Goal: Navigation & Orientation: Find specific page/section

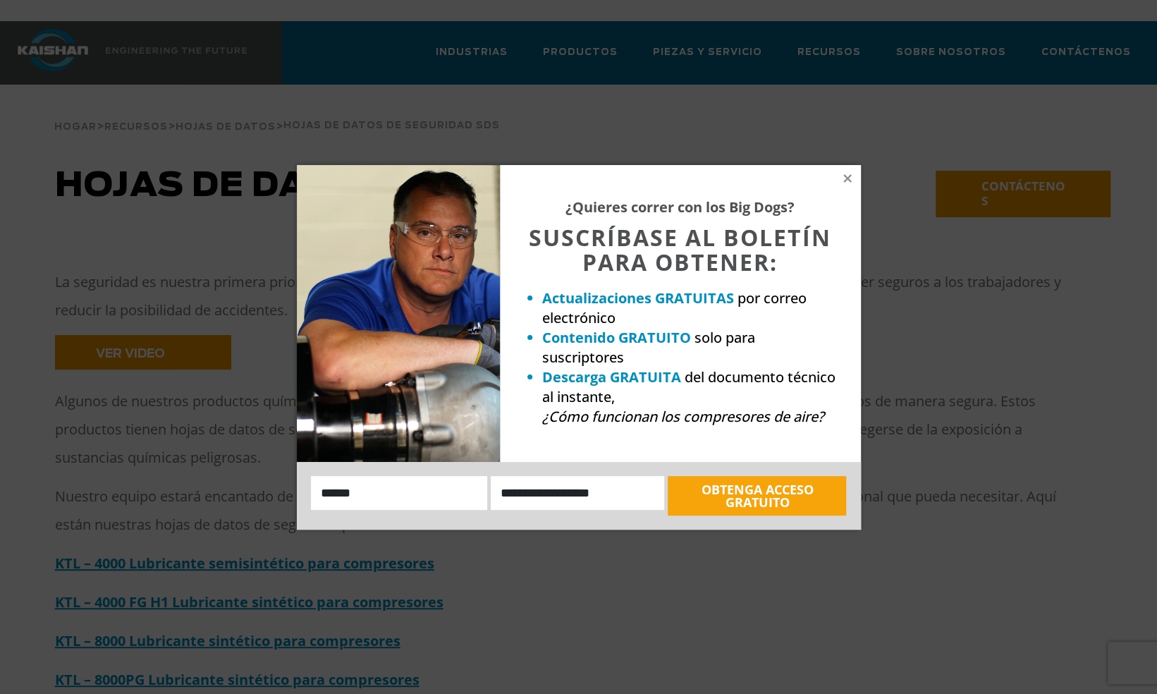
click at [838, 178] on div "¿Quieres correr con los Big Dogs? SUSCRÍBASE AL BOLETÍN PARA OBTENER: Actualiza…" at bounding box center [680, 313] width 361 height 297
click at [851, 180] on icon at bounding box center [847, 178] width 13 height 13
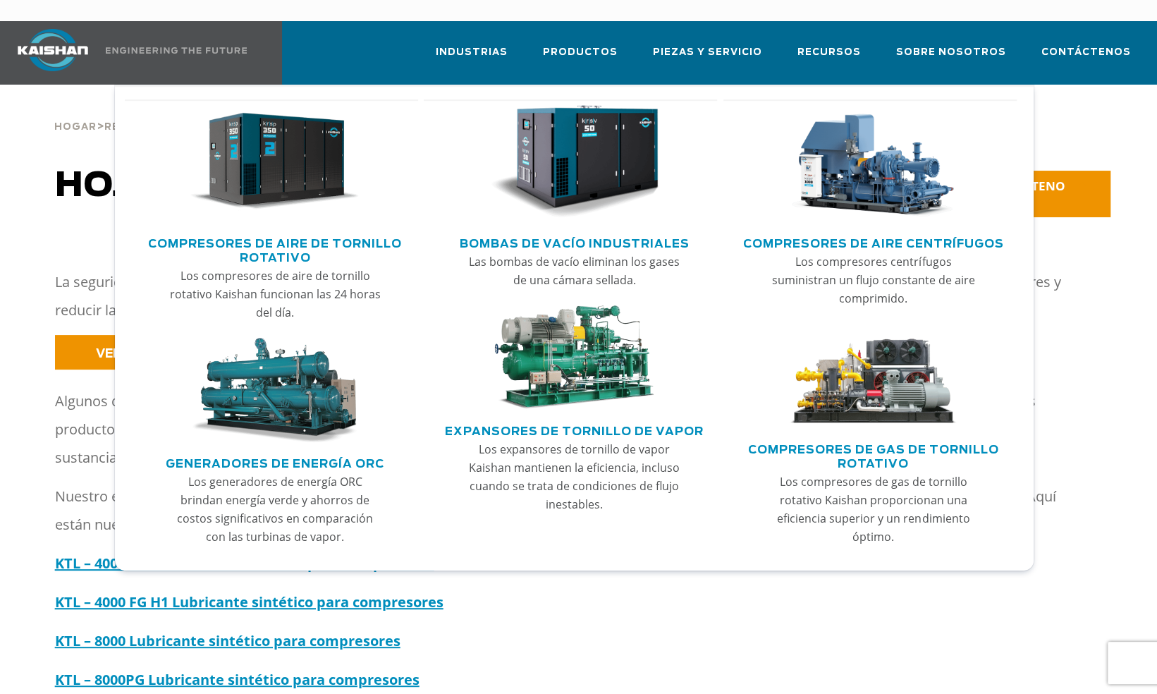
click at [364, 180] on link "Main menu" at bounding box center [274, 165] width 269 height 132
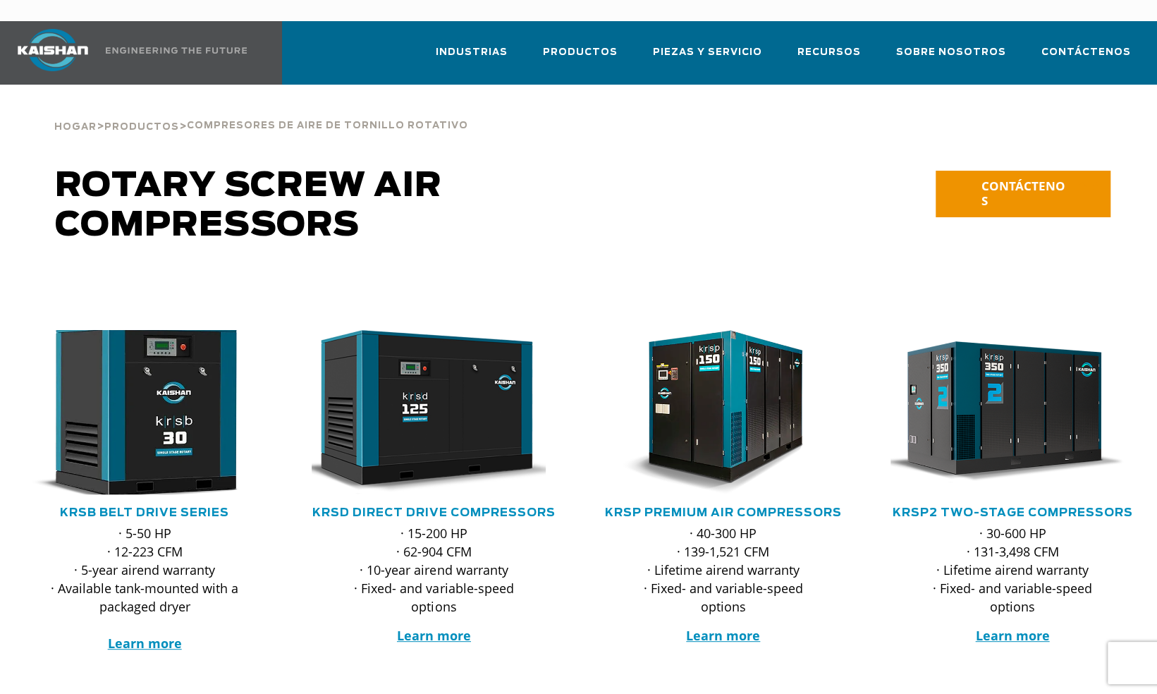
click at [147, 353] on img at bounding box center [134, 412] width 269 height 181
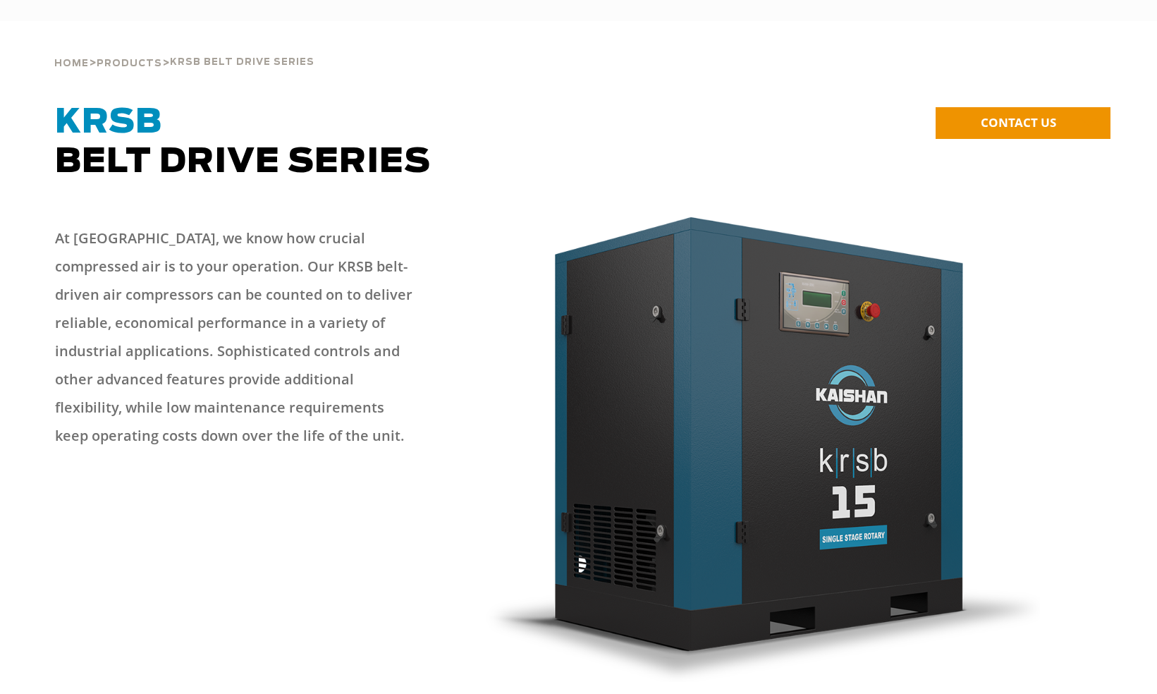
click at [374, 386] on div "At [GEOGRAPHIC_DATA], we know how crucial compressed air is to your operation. …" at bounding box center [260, 338] width 426 height 257
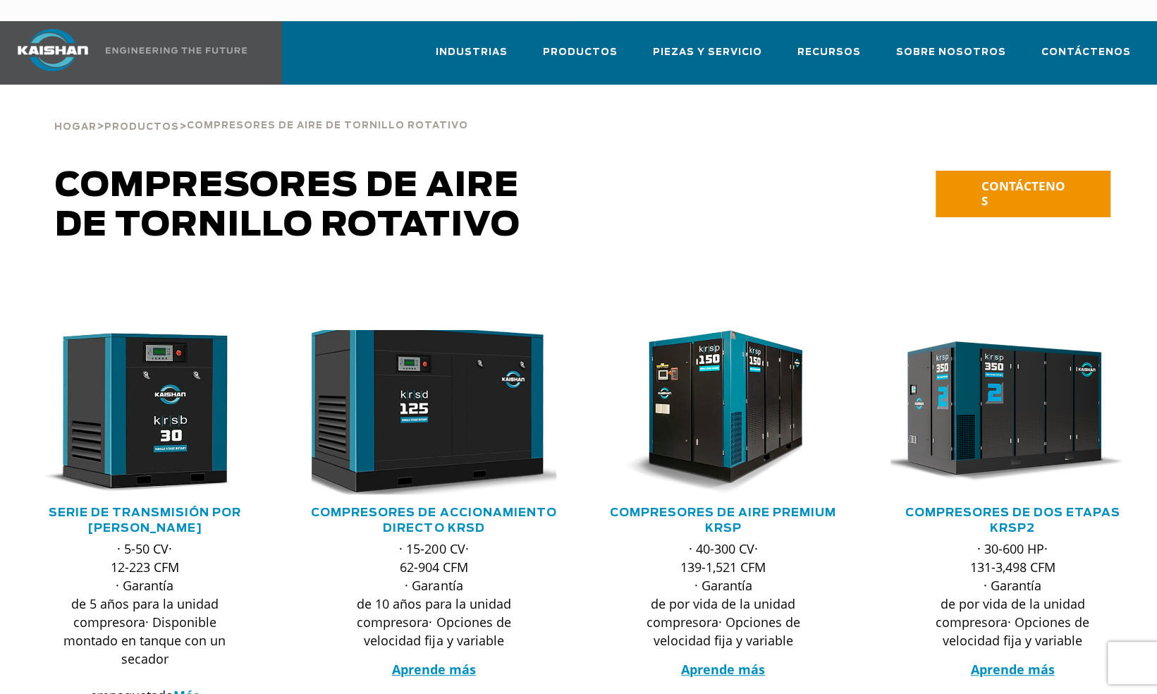
click at [374, 338] on img at bounding box center [423, 412] width 269 height 181
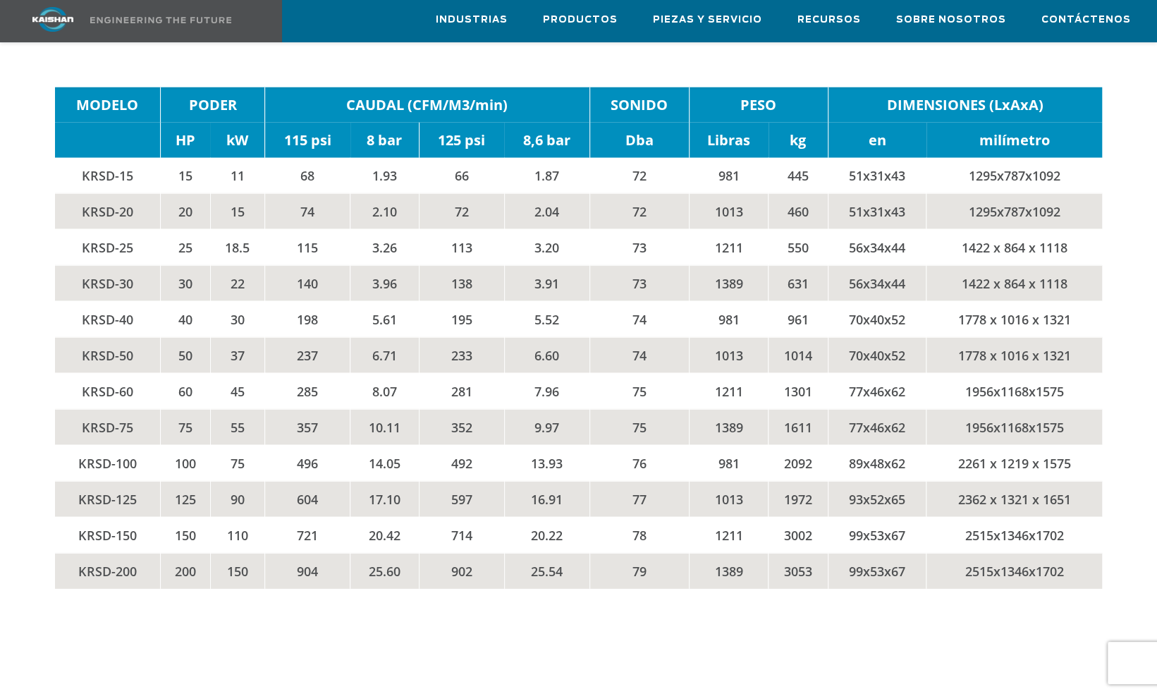
scroll to position [2269, 0]
